Goal: Navigation & Orientation: Understand site structure

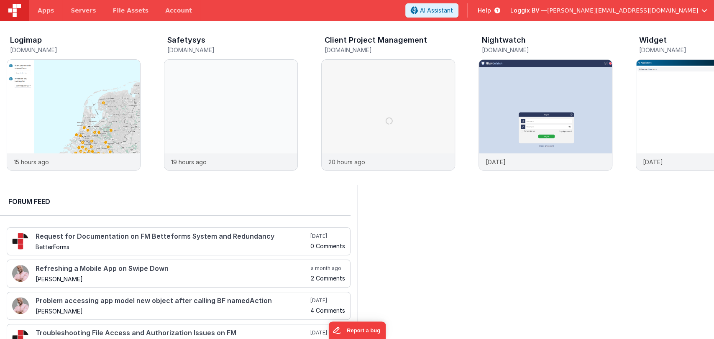
click at [505, 222] on div at bounding box center [535, 288] width 357 height 206
click at [218, 84] on img at bounding box center [230, 126] width 133 height 133
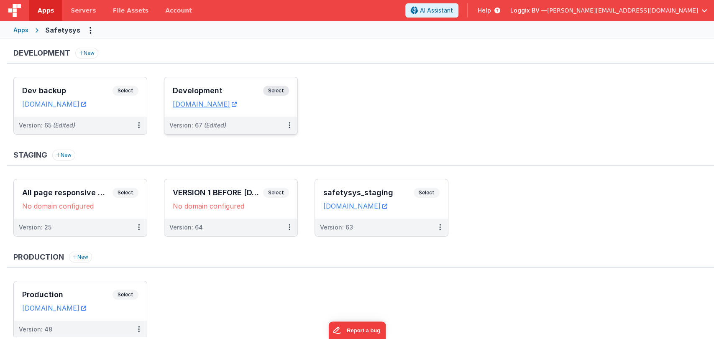
click at [223, 88] on h3 "Development" at bounding box center [218, 91] width 90 height 8
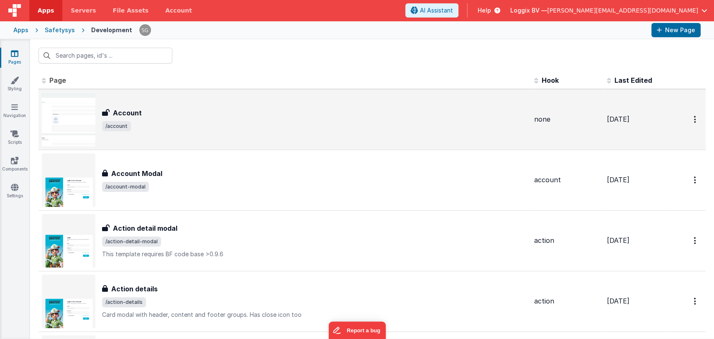
click at [210, 127] on span "/account" at bounding box center [314, 126] width 425 height 10
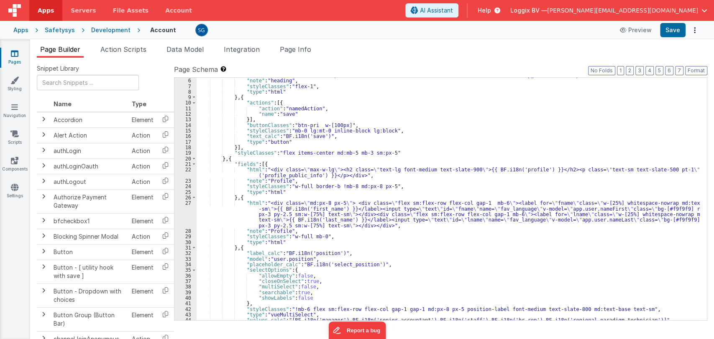
scroll to position [28, 0]
click at [13, 82] on icon at bounding box center [14, 80] width 8 height 8
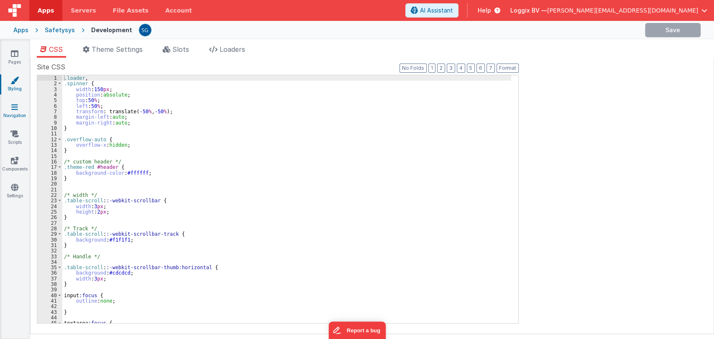
click at [15, 104] on icon at bounding box center [14, 107] width 7 height 8
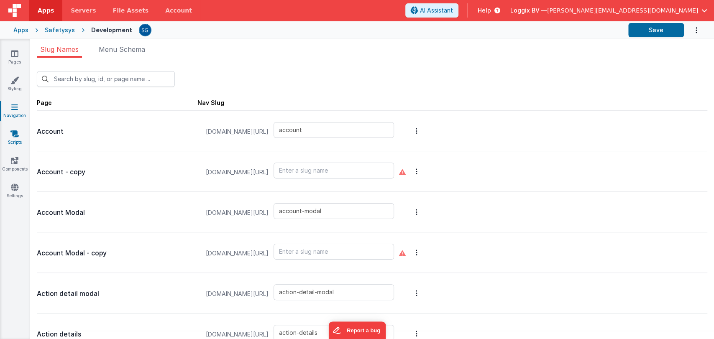
click at [15, 136] on icon at bounding box center [14, 134] width 8 height 8
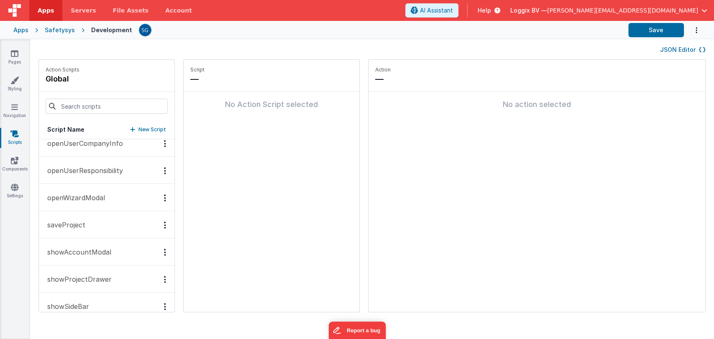
scroll to position [1218, 0]
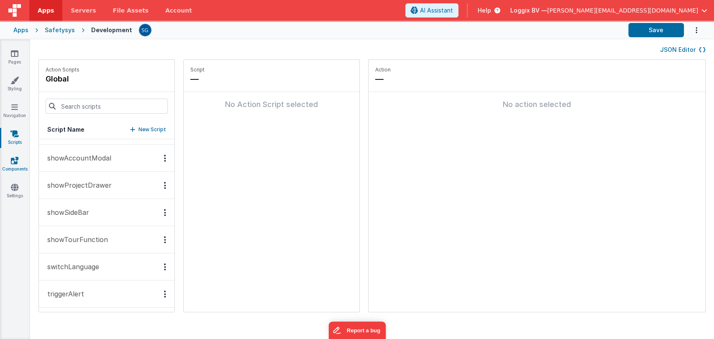
click at [16, 165] on link "Components" at bounding box center [15, 164] width 30 height 17
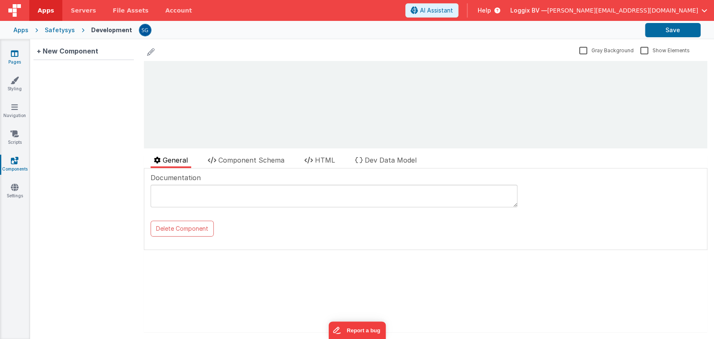
click at [10, 58] on link "Pages" at bounding box center [15, 57] width 30 height 17
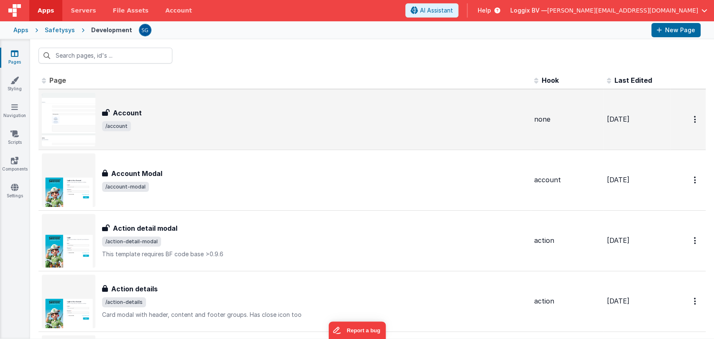
click at [131, 108] on h3 "Account" at bounding box center [127, 113] width 29 height 10
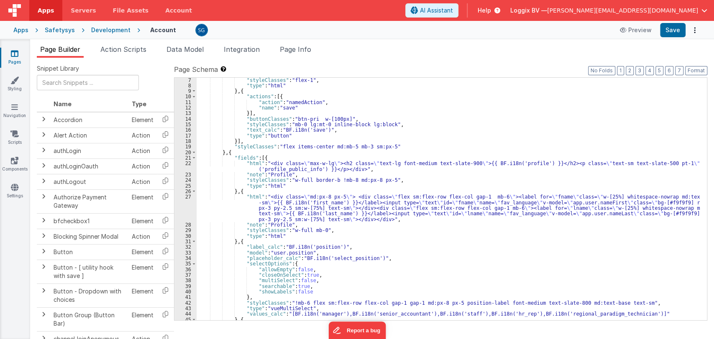
scroll to position [34, 0]
drag, startPoint x: 384, startPoint y: 195, endPoint x: 488, endPoint y: 199, distance: 104.6
click at [488, 199] on div ""styleClasses" : "flex-1" , "type" : "html" } , { "actions" : [{ "action" : "na…" at bounding box center [448, 204] width 503 height 254
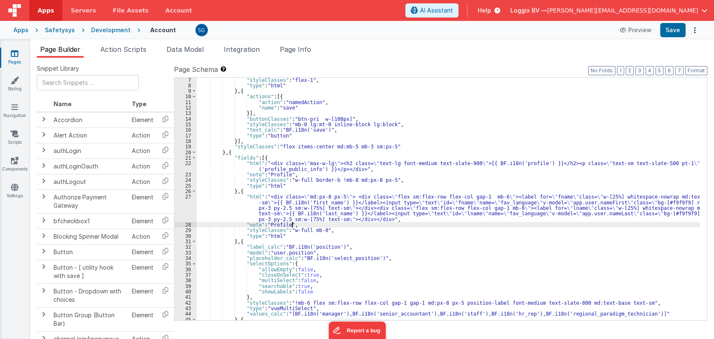
click at [517, 227] on div ""styleClasses" : "flex-1" , "type" : "html" } , { "actions" : [{ "action" : "na…" at bounding box center [448, 204] width 503 height 254
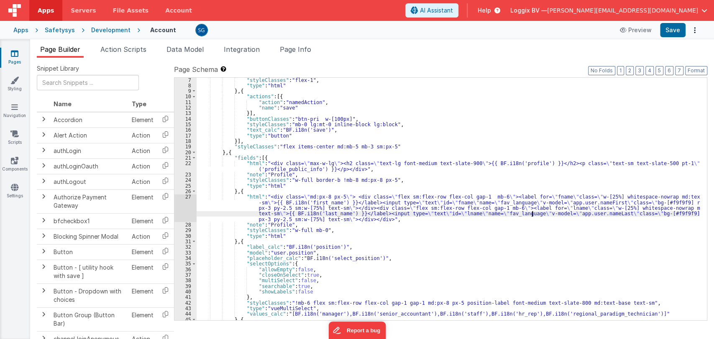
click at [531, 215] on div ""styleClasses" : "flex-1" , "type" : "html" } , { "actions" : [{ "action" : "na…" at bounding box center [448, 204] width 503 height 254
drag, startPoint x: 528, startPoint y: 215, endPoint x: 549, endPoint y: 212, distance: 20.8
click at [549, 212] on div ""styleClasses" : "flex-1" , "type" : "html" } , { "actions" : [{ "action" : "na…" at bounding box center [448, 204] width 503 height 254
